Goal: Transaction & Acquisition: Obtain resource

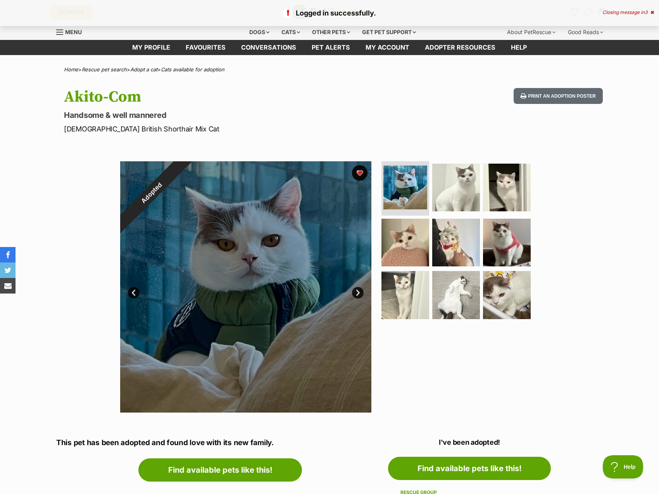
click at [612, 10] on div "Closing message in 3" at bounding box center [628, 12] width 52 height 5
click at [572, 10] on icon "Favourites" at bounding box center [574, 11] width 9 height 9
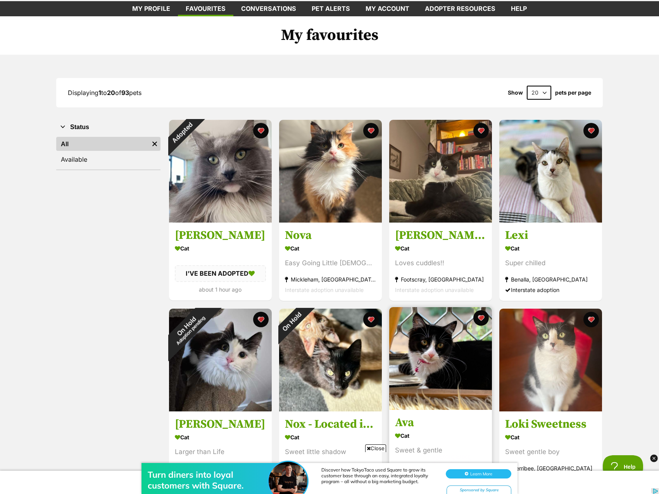
click at [430, 358] on img at bounding box center [440, 358] width 103 height 103
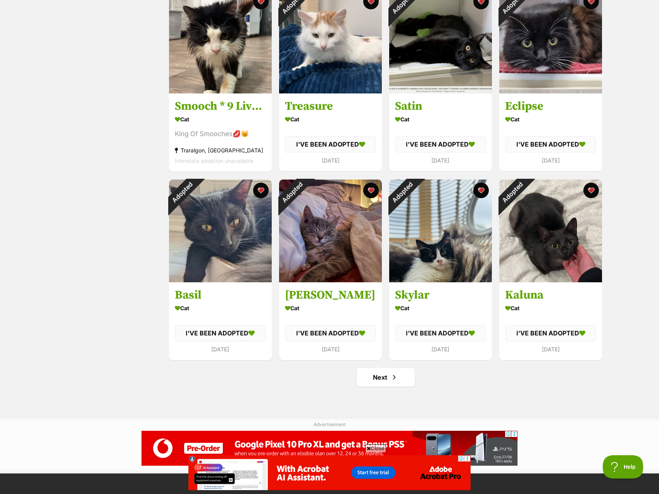
scroll to position [736, 0]
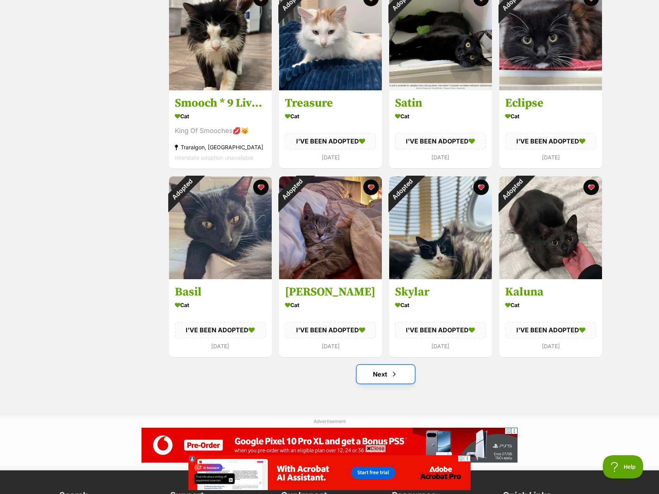
click at [383, 375] on link "Next" at bounding box center [386, 374] width 58 height 19
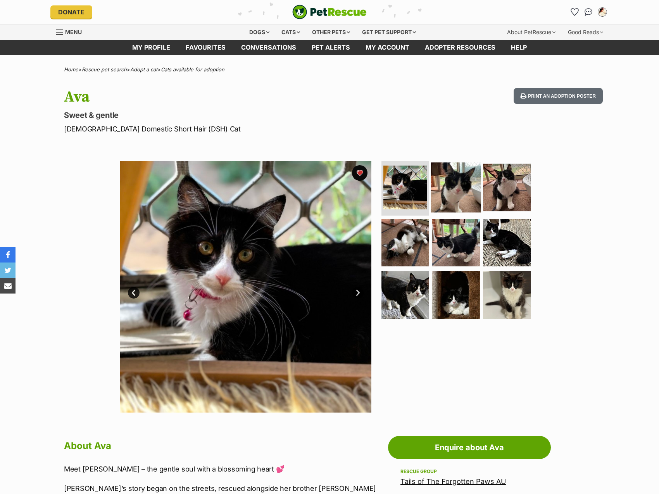
click at [469, 189] on img at bounding box center [456, 187] width 50 height 50
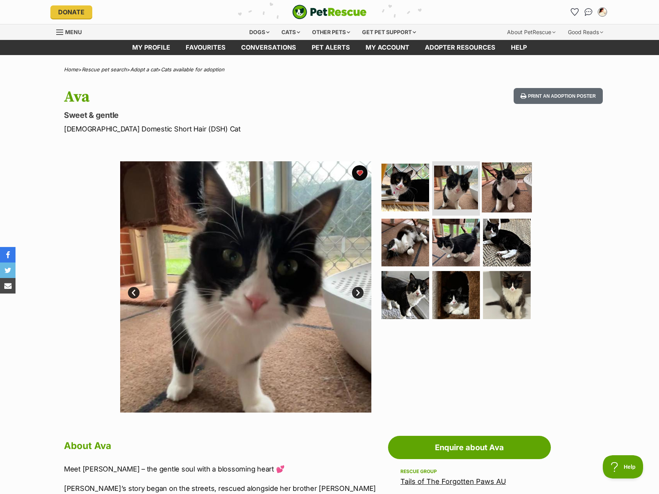
click at [501, 188] on img at bounding box center [507, 187] width 50 height 50
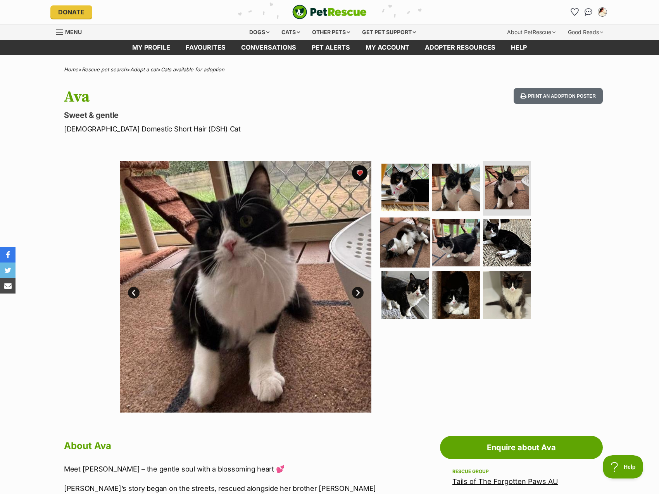
click at [400, 248] on img at bounding box center [405, 242] width 50 height 50
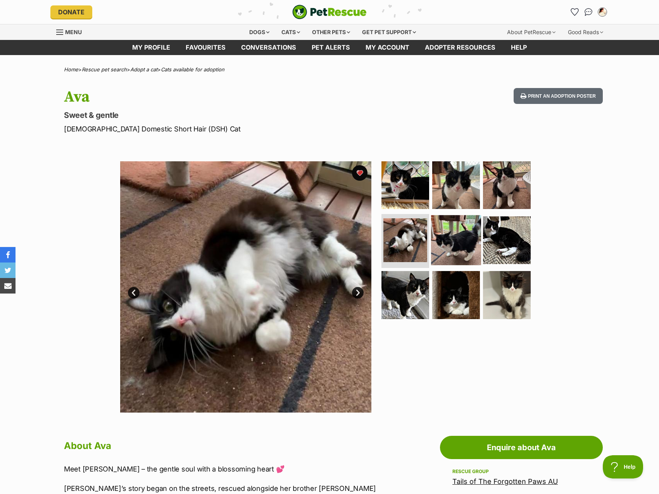
click at [447, 240] on img at bounding box center [456, 240] width 50 height 50
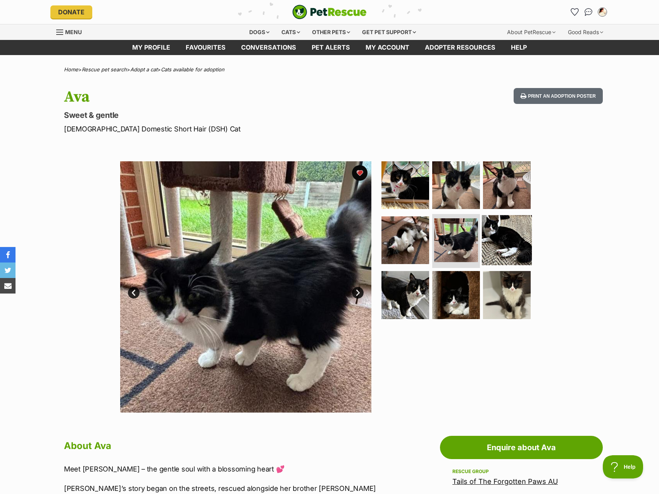
click at [495, 232] on img at bounding box center [507, 240] width 50 height 50
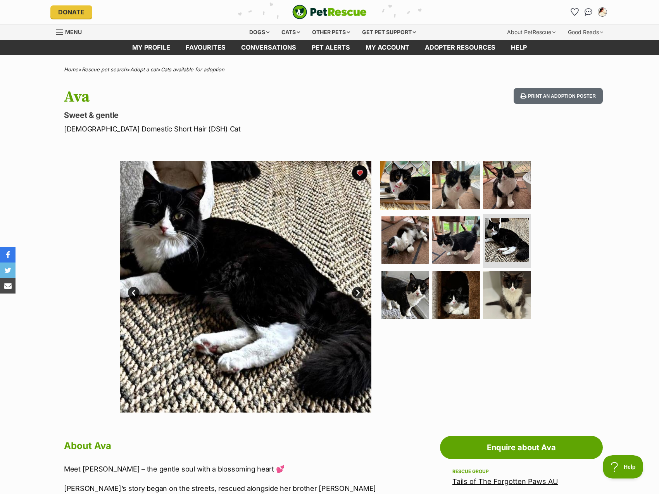
click at [412, 187] on img at bounding box center [405, 185] width 50 height 50
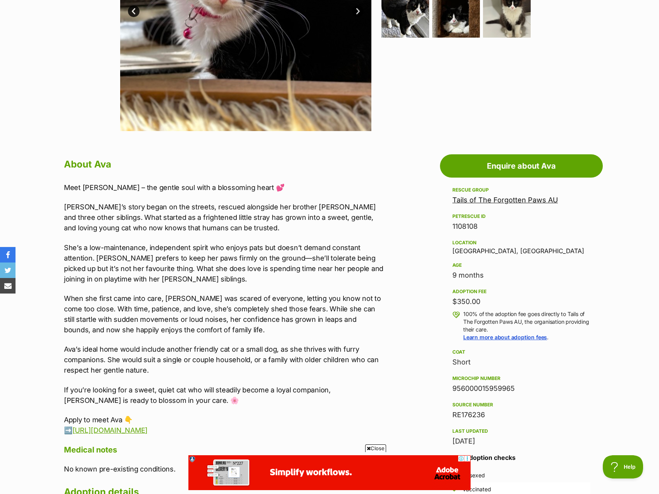
scroll to position [233, 0]
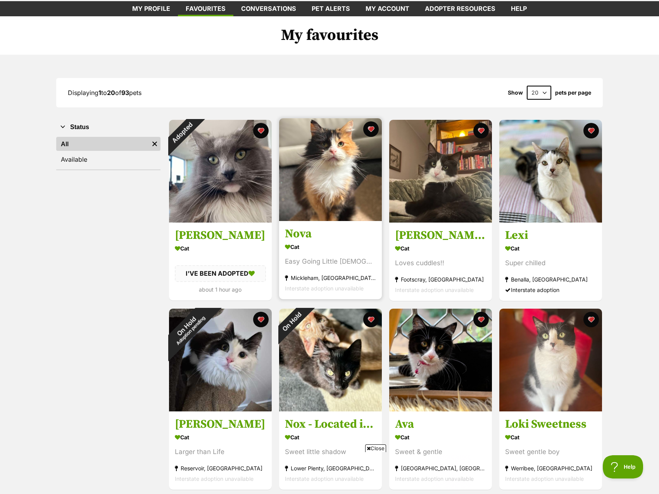
click at [349, 185] on img at bounding box center [330, 169] width 103 height 103
